Goal: Check status: Check status

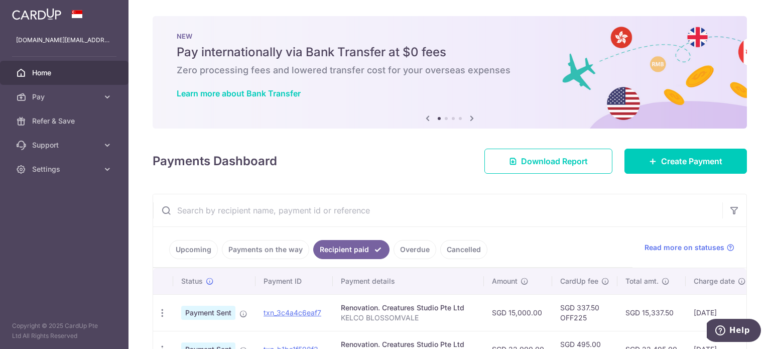
scroll to position [0, 130]
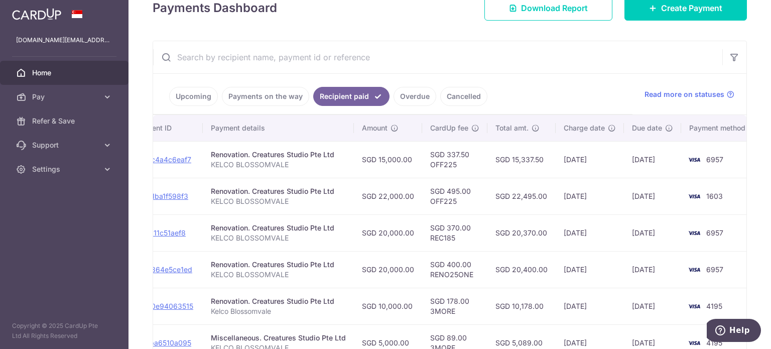
click at [414, 100] on link "Overdue" at bounding box center [415, 96] width 43 height 19
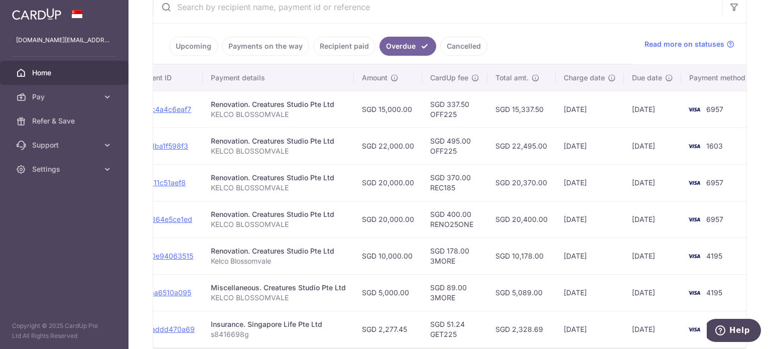
scroll to position [153, 0]
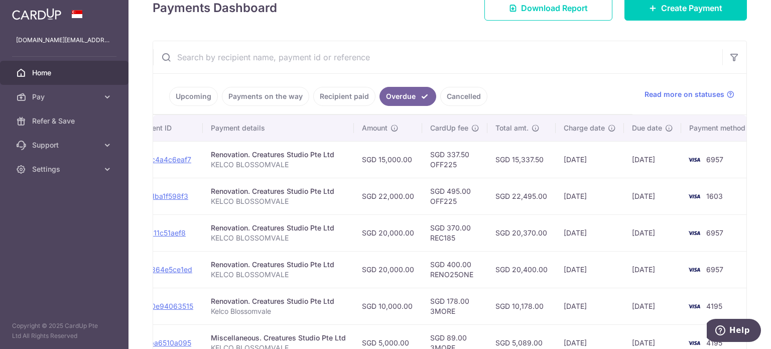
click at [271, 87] on link "Payments on the way" at bounding box center [265, 96] width 87 height 19
